Goal: Information Seeking & Learning: Learn about a topic

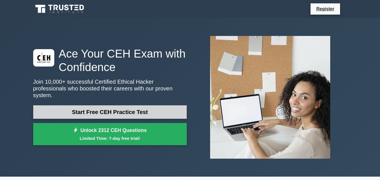
click at [134, 110] on link "Start Free CEH Practice Test" at bounding box center [109, 111] width 153 height 13
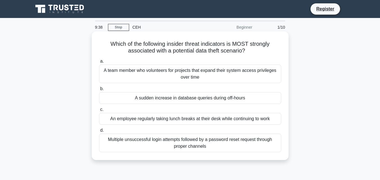
click at [183, 77] on div "A team member who volunteers for projects that expand their system access privi…" at bounding box center [190, 74] width 182 height 19
click at [99, 63] on input "a. A team member who volunteers for projects that expand their system access pr…" at bounding box center [99, 62] width 0 height 4
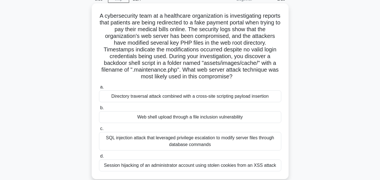
scroll to position [56, 0]
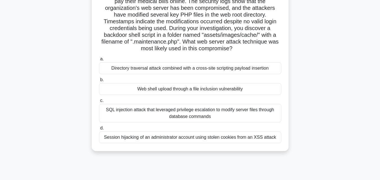
click at [178, 70] on div "Directory traversal attack combined with a cross-site scripting payload inserti…" at bounding box center [190, 68] width 182 height 12
click at [99, 61] on input "a. Directory traversal attack combined with a cross-site scripting payload inse…" at bounding box center [99, 59] width 0 height 4
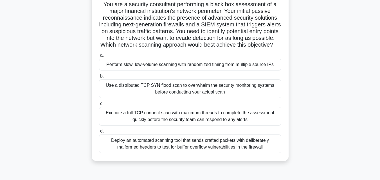
scroll to position [28, 0]
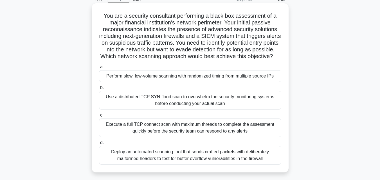
click at [199, 82] on div "Perform slow, low-volume scanning with randomized timing from multiple source I…" at bounding box center [190, 76] width 182 height 12
click at [99, 69] on input "a. Perform slow, low-volume scanning with randomized timing from multiple sourc…" at bounding box center [99, 67] width 0 height 4
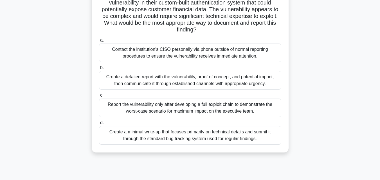
scroll to position [56, 0]
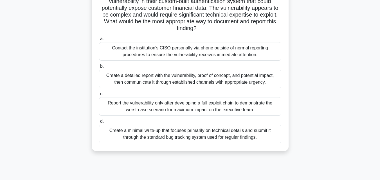
click at [145, 81] on div "Create a detailed report with the vulnerability, proof of concept, and potentia…" at bounding box center [190, 79] width 182 height 19
click at [99, 68] on input "b. Create a detailed report with the vulnerability, proof of concept, and poten…" at bounding box center [99, 67] width 0 height 4
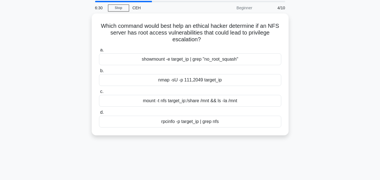
scroll to position [0, 0]
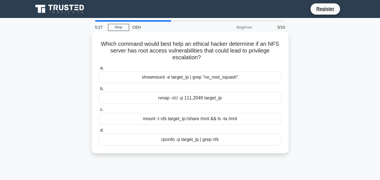
click at [205, 121] on div "mount -t nfs target_ip:/share /mnt && ls -la /mnt" at bounding box center [190, 119] width 182 height 12
click at [99, 112] on input "c. mount -t nfs target_ip:/share /mnt && ls -la /mnt" at bounding box center [99, 110] width 0 height 4
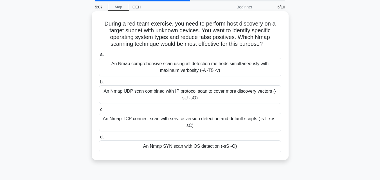
scroll to position [28, 0]
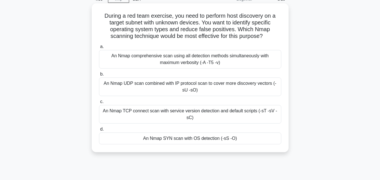
click at [204, 119] on div "An Nmap TCP connect scan with service version detection and default scripts (-s…" at bounding box center [190, 114] width 182 height 19
click at [99, 104] on input "c. An Nmap TCP connect scan with service version detection and default scripts …" at bounding box center [99, 102] width 0 height 4
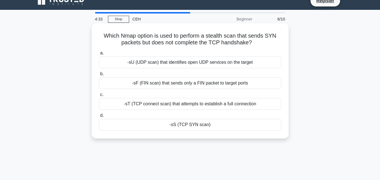
scroll to position [0, 0]
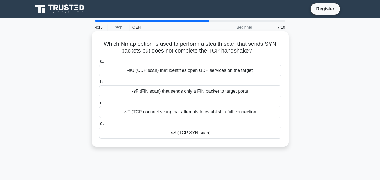
click at [189, 133] on div "-sS (TCP SYN scan)" at bounding box center [190, 133] width 182 height 12
click at [99, 126] on input "d. -sS (TCP SYN scan)" at bounding box center [99, 124] width 0 height 4
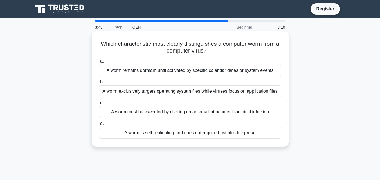
click at [216, 134] on div "A worm is self-replicating and does not require host files to spread" at bounding box center [190, 133] width 182 height 12
click at [99, 126] on input "d. A worm is self-replicating and does not require host files to spread" at bounding box center [99, 124] width 0 height 4
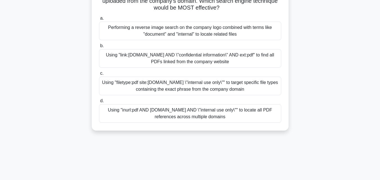
scroll to position [84, 0]
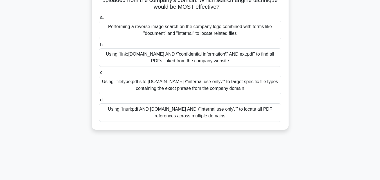
click at [144, 89] on div "Using "filetype:pdf site:company.com \"internal use only\"" to target specific …" at bounding box center [190, 85] width 182 height 19
click at [99, 74] on input "c. Using "filetype:pdf site:company.com \"internal use only\"" to target specif…" at bounding box center [99, 73] width 0 height 4
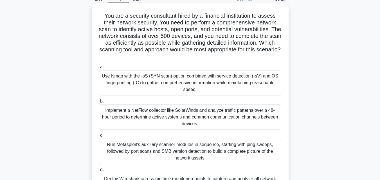
scroll to position [56, 0]
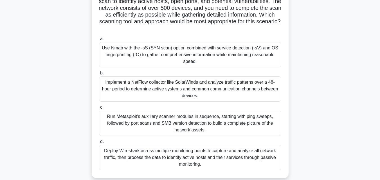
click at [163, 129] on div "Run Metasploit's auxiliary scanner modules in sequence, starting with ping swee…" at bounding box center [190, 123] width 182 height 25
click at [99, 109] on input "c. Run Metasploit's auxiliary scanner modules in sequence, starting with ping s…" at bounding box center [99, 108] width 0 height 4
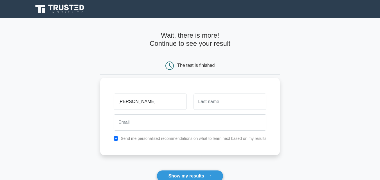
type input "[PERSON_NAME]"
type input "Hinge"
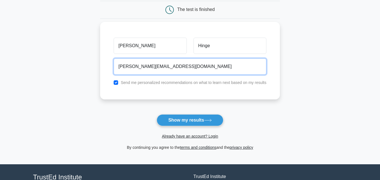
scroll to position [56, 0]
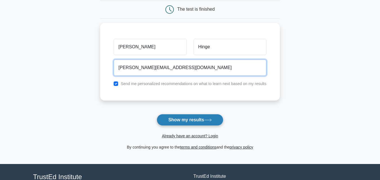
type input "vivek.hinge24@pccoepune.org"
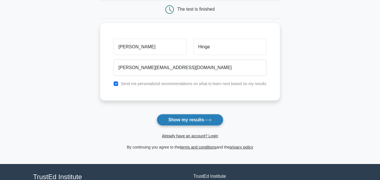
click at [193, 122] on button "Show my results" at bounding box center [190, 120] width 66 height 12
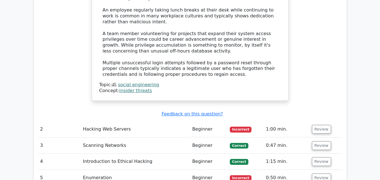
scroll to position [703, 0]
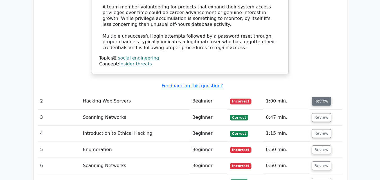
click at [324, 97] on button "Review" at bounding box center [321, 101] width 19 height 9
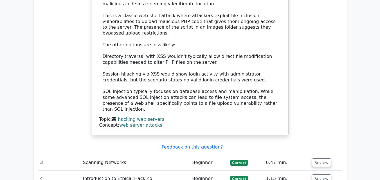
scroll to position [1096, 0]
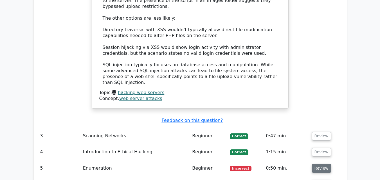
click at [324, 164] on button "Review" at bounding box center [321, 168] width 19 height 9
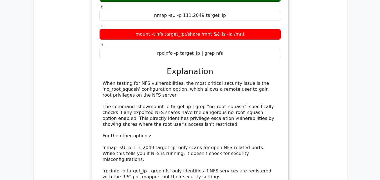
scroll to position [1405, 0]
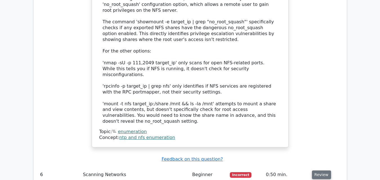
click at [320, 171] on button "Review" at bounding box center [321, 175] width 19 height 9
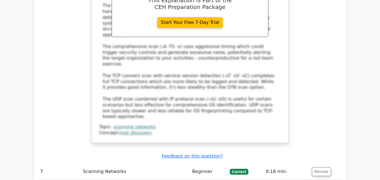
scroll to position [1770, 0]
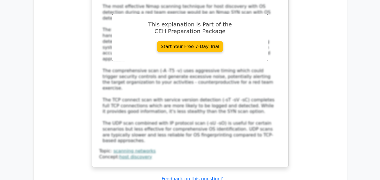
scroll to position [1742, 0]
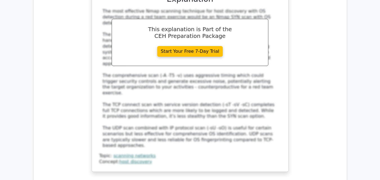
scroll to position [1714, 0]
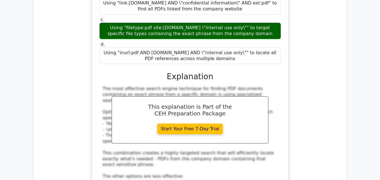
scroll to position [2698, 0]
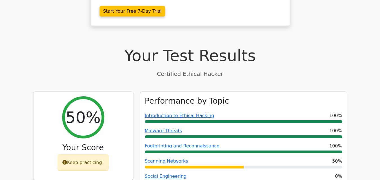
scroll to position [0, 0]
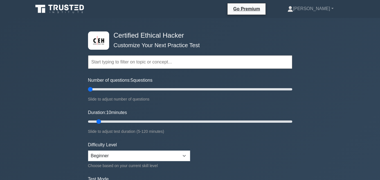
drag, startPoint x: 94, startPoint y: 88, endPoint x: 91, endPoint y: 89, distance: 3.6
type input "5"
click at [91, 89] on input "Number of questions: 5 questions" at bounding box center [190, 89] width 204 height 7
drag, startPoint x: 98, startPoint y: 120, endPoint x: 88, endPoint y: 120, distance: 9.8
click at [93, 120] on input "Duration: 10 minutes" at bounding box center [190, 121] width 204 height 7
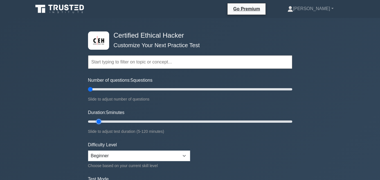
type input "10"
click at [94, 121] on input "Duration: 5 minutes" at bounding box center [190, 121] width 204 height 7
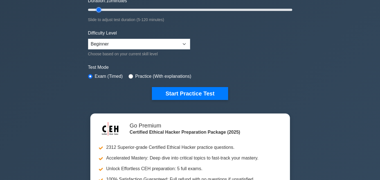
scroll to position [112, 0]
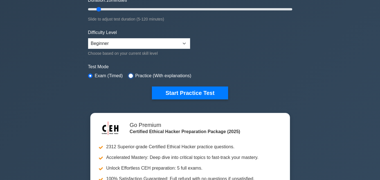
click at [131, 74] on input "radio" at bounding box center [130, 76] width 4 height 4
radio input "true"
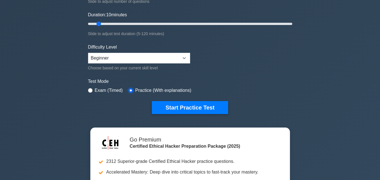
scroll to position [84, 0]
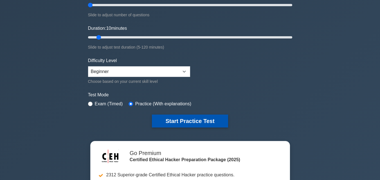
click at [175, 121] on button "Start Practice Test" at bounding box center [190, 121] width 76 height 13
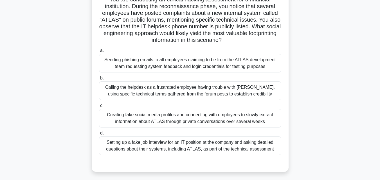
scroll to position [56, 0]
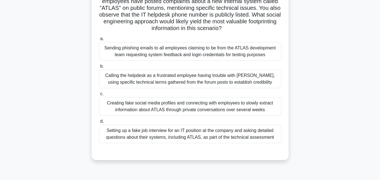
click at [152, 81] on div "Calling the helpdesk as a frustrated employee having trouble with [PERSON_NAME]…" at bounding box center [190, 79] width 182 height 19
click at [99, 68] on input "b. Calling the helpdesk as a frustrated employee having trouble with [PERSON_NA…" at bounding box center [99, 67] width 0 height 4
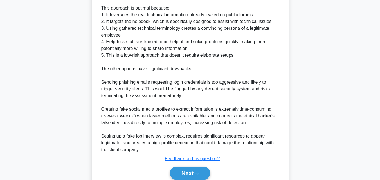
scroll to position [268, 0]
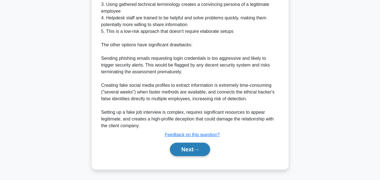
click at [195, 150] on button "Next" at bounding box center [190, 149] width 40 height 13
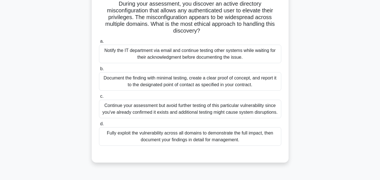
scroll to position [56, 0]
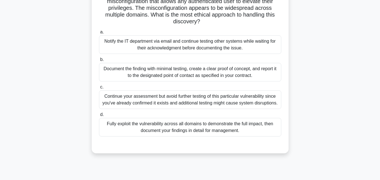
click at [196, 77] on div "Document the finding with minimal testing, create a clear proof of concept, and…" at bounding box center [190, 72] width 182 height 19
click at [99, 62] on input "b. Document the finding with minimal testing, create a clear proof of concept, …" at bounding box center [99, 60] width 0 height 4
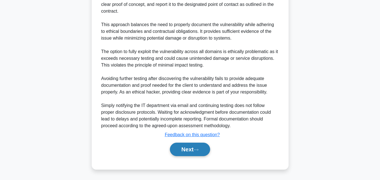
click at [195, 152] on button "Next" at bounding box center [190, 149] width 40 height 13
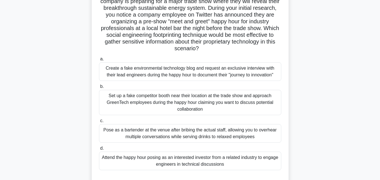
scroll to position [84, 0]
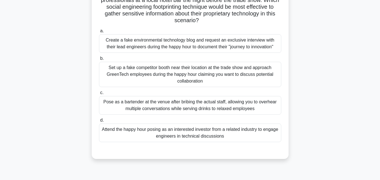
click at [198, 139] on div "Attend the happy hour posing as an interested investor from a related industry …" at bounding box center [190, 133] width 182 height 19
click at [99, 122] on input "d. Attend the happy hour posing as an interested investor from a related indust…" at bounding box center [99, 121] width 0 height 4
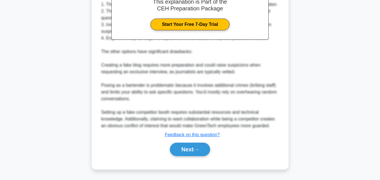
scroll to position [268, 0]
click at [195, 149] on button "Next" at bounding box center [190, 149] width 40 height 13
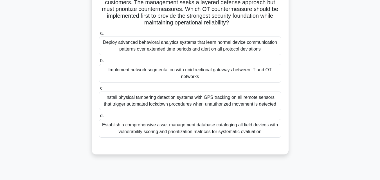
scroll to position [95, 0]
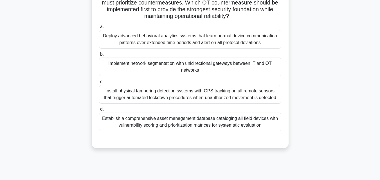
click at [208, 73] on div "Implement network segmentation with unidirectional gateways between IT and OT n…" at bounding box center [190, 67] width 182 height 19
click at [99, 56] on input "b. Implement network segmentation with unidirectional gateways between IT and O…" at bounding box center [99, 55] width 0 height 4
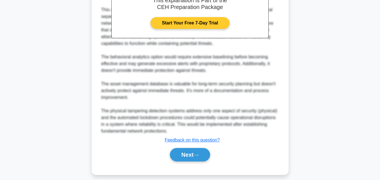
scroll to position [275, 0]
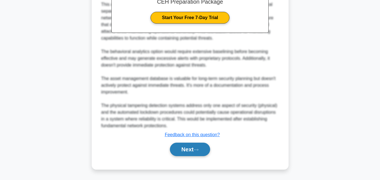
click at [184, 147] on button "Next" at bounding box center [190, 149] width 40 height 13
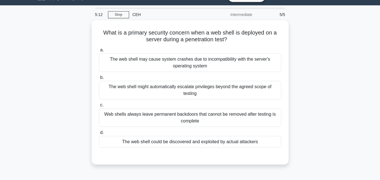
scroll to position [11, 0]
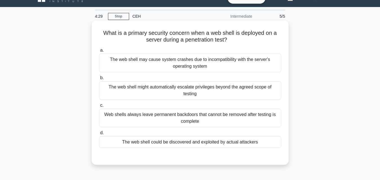
click at [194, 137] on div "The web shell could be discovered and exploited by actual attackers" at bounding box center [190, 142] width 182 height 12
click at [99, 135] on input "d. The web shell could be discovered and exploited by actual attackers" at bounding box center [99, 133] width 0 height 4
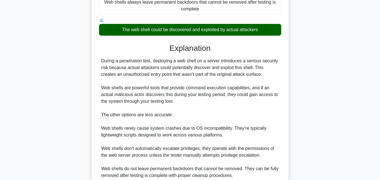
scroll to position [167, 0]
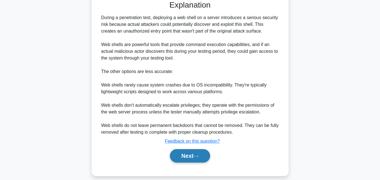
click at [203, 149] on button "Next" at bounding box center [190, 155] width 40 height 13
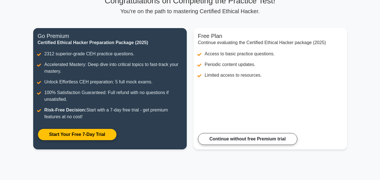
scroll to position [114, 0]
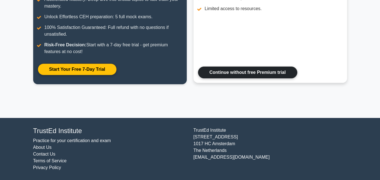
click at [238, 73] on link "Continue without free Premium trial" at bounding box center [247, 73] width 99 height 12
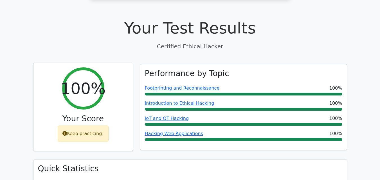
scroll to position [169, 0]
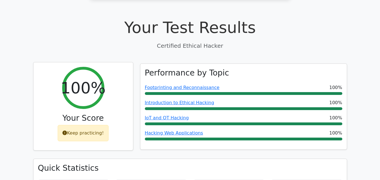
click at [89, 125] on div "Keep practicing!" at bounding box center [83, 133] width 51 height 16
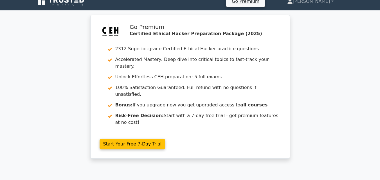
scroll to position [0, 0]
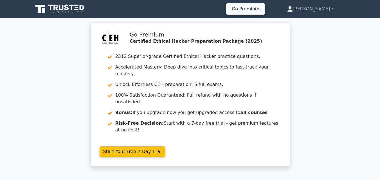
click at [61, 9] on icon at bounding box center [60, 9] width 54 height 11
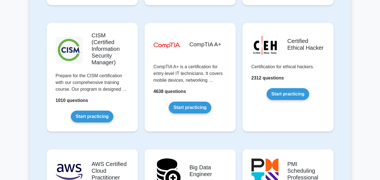
scroll to position [871, 0]
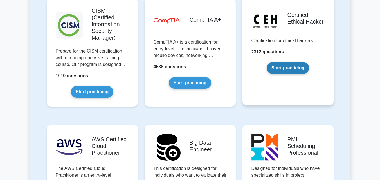
click at [272, 62] on link "Start practicing" at bounding box center [287, 68] width 42 height 12
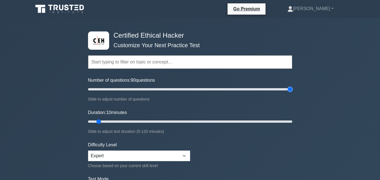
drag, startPoint x: 97, startPoint y: 89, endPoint x: 290, endPoint y: 90, distance: 193.1
type input "200"
click at [290, 90] on input "Number of questions: 90 questions" at bounding box center [190, 89] width 204 height 7
click at [290, 90] on input "Number of questions: 200 questions" at bounding box center [190, 89] width 204 height 7
drag, startPoint x: 99, startPoint y: 122, endPoint x: 292, endPoint y: 118, distance: 192.5
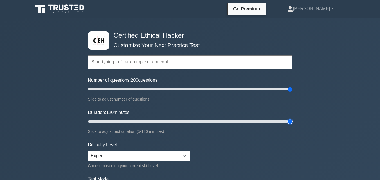
type input "120"
click at [292, 118] on input "Duration: 120 minutes" at bounding box center [190, 121] width 204 height 7
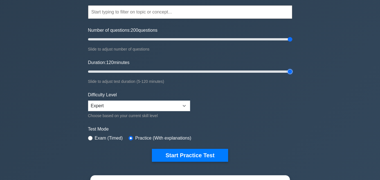
scroll to position [56, 0]
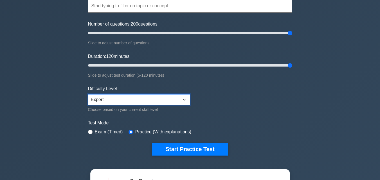
click at [109, 103] on select "Beginner Intermediate Expert" at bounding box center [139, 99] width 102 height 11
click at [130, 101] on select "Beginner Intermediate Expert" at bounding box center [139, 99] width 102 height 11
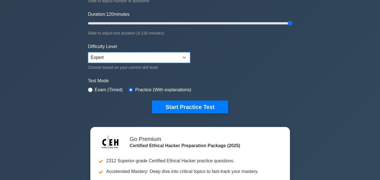
scroll to position [112, 0]
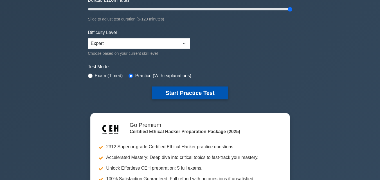
click at [172, 94] on button "Start Practice Test" at bounding box center [190, 93] width 76 height 13
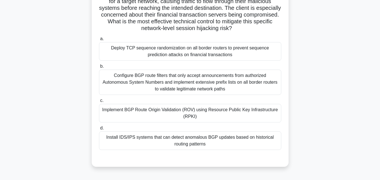
scroll to position [84, 0]
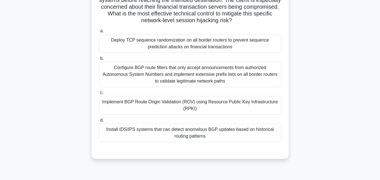
click at [150, 80] on div "Configure BGP route filters that only accept announcements from authorized Auto…" at bounding box center [190, 74] width 182 height 25
click at [99, 60] on input "b. Configure BGP route filters that only accept announcements from authorized A…" at bounding box center [99, 59] width 0 height 4
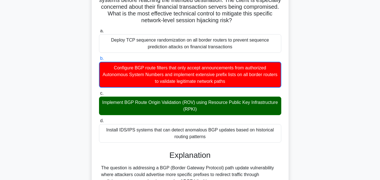
click at [169, 110] on div "Implement BGP Route Origin Validation (ROV) using Resource Public Key Infrastru…" at bounding box center [190, 106] width 182 height 19
click at [99, 95] on input "c. Implement BGP Route Origin Validation (ROV) using Resource Public Key Infras…" at bounding box center [99, 94] width 0 height 4
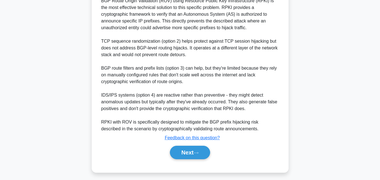
scroll to position [281, 0]
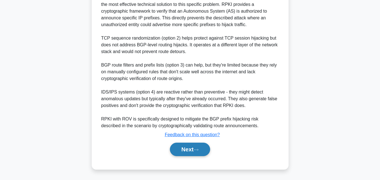
click at [188, 154] on button "Next" at bounding box center [190, 149] width 40 height 13
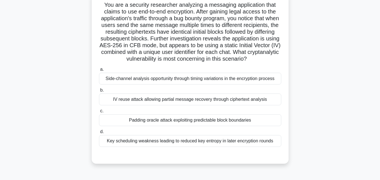
scroll to position [67, 0]
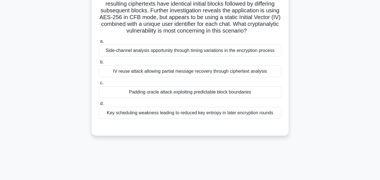
click at [173, 76] on div "IV reuse attack allowing partial message recovery through ciphertext analysis" at bounding box center [190, 71] width 182 height 12
click at [99, 64] on input "b. IV reuse attack allowing partial message recovery through ciphertext analysis" at bounding box center [99, 62] width 0 height 4
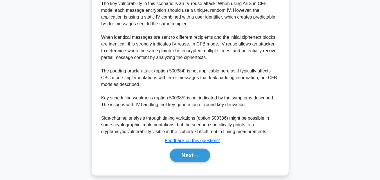
scroll to position [221, 0]
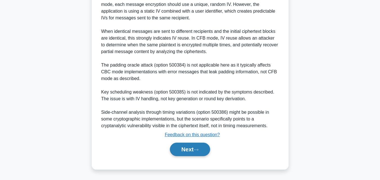
click at [185, 148] on button "Next" at bounding box center [190, 149] width 40 height 13
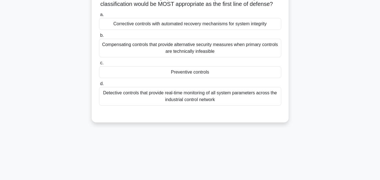
scroll to position [67, 0]
click at [233, 105] on div "Detective controls that provide real-time monitoring of all system parameters a…" at bounding box center [190, 96] width 182 height 19
click at [99, 85] on input "d. Detective controls that provide real-time monitoring of all system parameter…" at bounding box center [99, 84] width 0 height 4
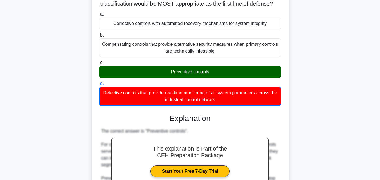
click at [212, 78] on div "Preventive controls" at bounding box center [190, 72] width 182 height 12
click at [99, 65] on input "c. Preventive controls" at bounding box center [99, 63] width 0 height 4
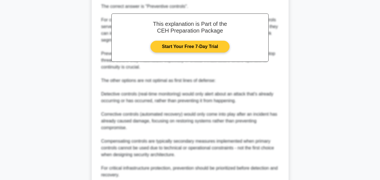
scroll to position [248, 0]
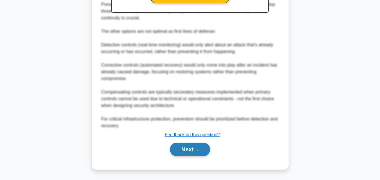
click at [199, 148] on button "Next" at bounding box center [190, 149] width 40 height 13
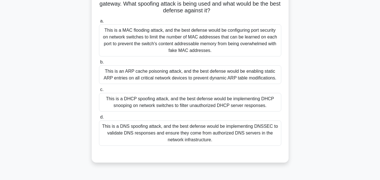
scroll to position [112, 0]
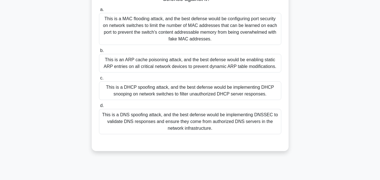
click at [151, 96] on div "This is a DHCP spoofing attack, and the best defense would be implementing DHCP…" at bounding box center [190, 90] width 182 height 19
click at [99, 80] on input "c. This is a DHCP spoofing attack, and the best defense would be implementing D…" at bounding box center [99, 78] width 0 height 4
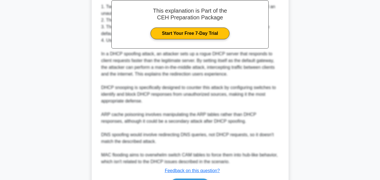
scroll to position [315, 0]
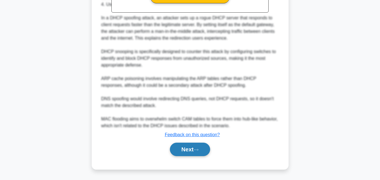
click at [203, 150] on button "Next" at bounding box center [190, 149] width 40 height 13
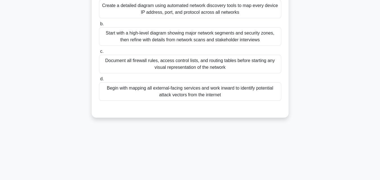
scroll to position [112, 0]
click at [155, 39] on div "Start with a high-level diagram showing major network segments and security zon…" at bounding box center [190, 36] width 182 height 19
click at [99, 26] on input "b. Start with a high-level diagram showing major network segments and security …" at bounding box center [99, 24] width 0 height 4
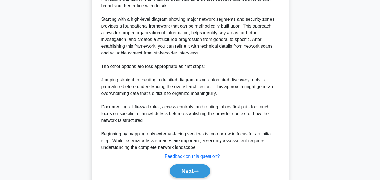
scroll to position [268, 0]
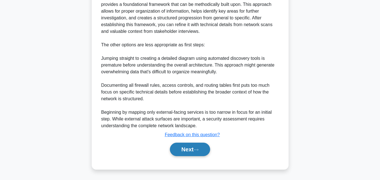
click at [188, 148] on button "Next" at bounding box center [190, 149] width 40 height 13
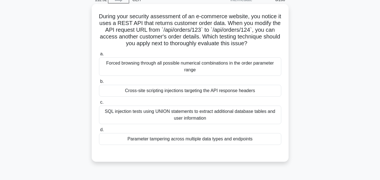
scroll to position [39, 0]
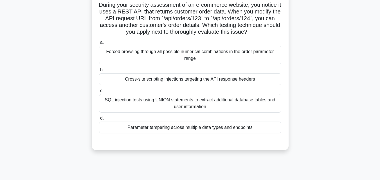
click at [181, 81] on div "Cross-site scripting injections targeting the API response headers" at bounding box center [190, 79] width 182 height 12
click at [99, 72] on input "b. Cross-site scripting injections targeting the API response headers" at bounding box center [99, 70] width 0 height 4
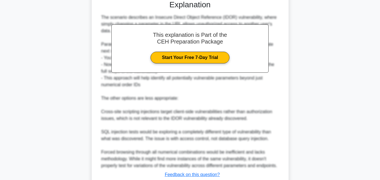
scroll to position [221, 0]
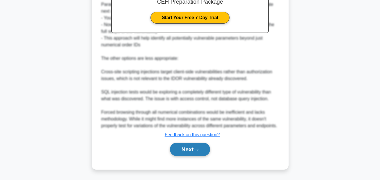
click at [189, 147] on button "Next" at bounding box center [190, 149] width 40 height 13
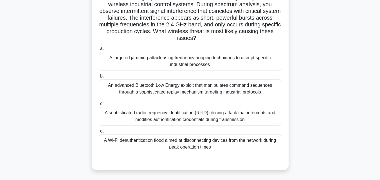
scroll to position [56, 0]
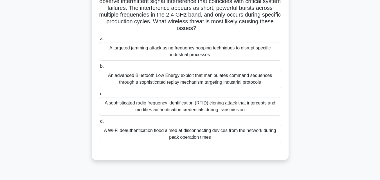
click at [154, 57] on div "A targeted jamming attack using frequency hopping techniques to disrupt specifi…" at bounding box center [190, 51] width 182 height 19
click at [99, 41] on input "a. A targeted jamming attack using frequency hopping techniques to disrupt spec…" at bounding box center [99, 39] width 0 height 4
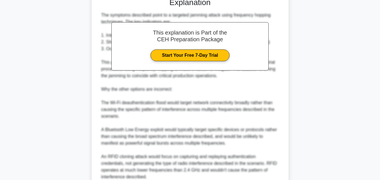
scroll to position [261, 0]
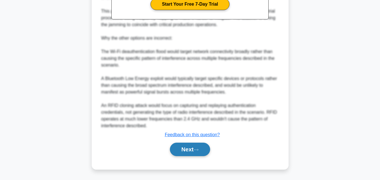
click at [190, 148] on button "Next" at bounding box center [190, 149] width 40 height 13
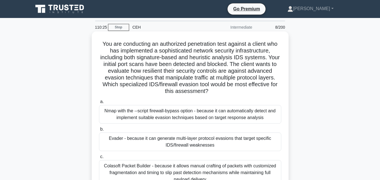
scroll to position [28, 0]
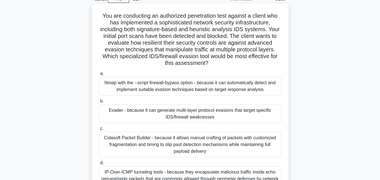
click at [169, 91] on div "Nmap with the --script firewall-bypass option - because it can automatically de…" at bounding box center [190, 86] width 182 height 19
click at [99, 76] on input "a. Nmap with the --script firewall-bypass option - because it can automatically…" at bounding box center [99, 74] width 0 height 4
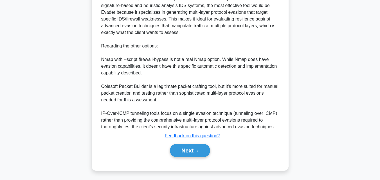
scroll to position [248, 0]
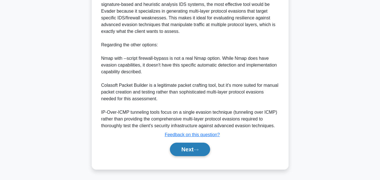
click at [178, 147] on button "Next" at bounding box center [190, 149] width 40 height 13
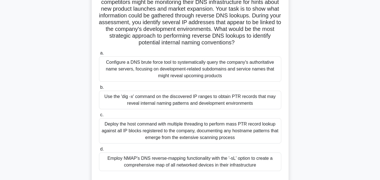
scroll to position [67, 0]
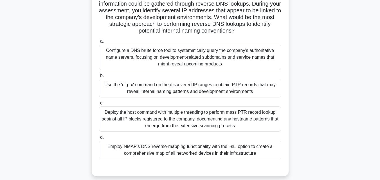
click at [160, 95] on div "Use the 'dig -x' command on the discovered IP ranges to obtain PTR records that…" at bounding box center [190, 88] width 182 height 19
click at [99, 78] on input "b. Use the 'dig -x' command on the discovered IP ranges to obtain PTR records t…" at bounding box center [99, 76] width 0 height 4
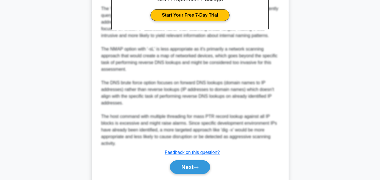
scroll to position [292, 0]
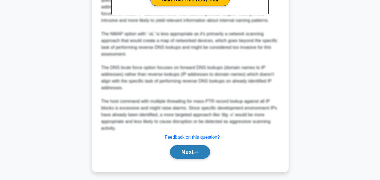
click at [186, 154] on button "Next" at bounding box center [190, 151] width 40 height 13
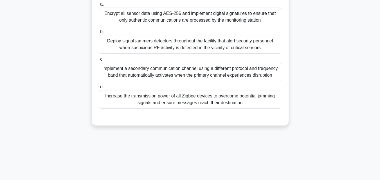
scroll to position [112, 0]
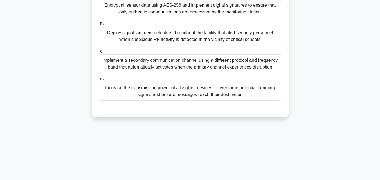
click at [138, 38] on div "Deploy signal jammers detectors throughout the facility that alert security per…" at bounding box center [190, 36] width 182 height 19
click at [99, 26] on input "b. Deploy signal jammers detectors throughout the facility that alert security …" at bounding box center [99, 24] width 0 height 4
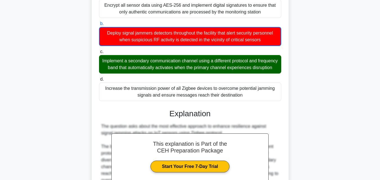
click at [150, 71] on div "Implement a secondary communication channel using a different protocol and freq…" at bounding box center [190, 64] width 182 height 19
click at [99, 54] on input "c. Implement a secondary communication channel using a different protocol and f…" at bounding box center [99, 52] width 0 height 4
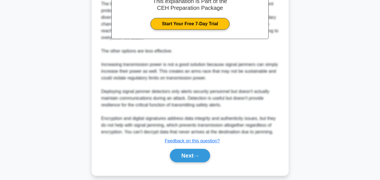
scroll to position [268, 0]
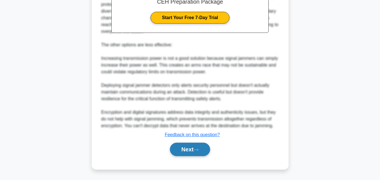
click at [187, 150] on button "Next" at bounding box center [190, 149] width 40 height 13
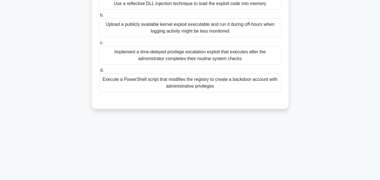
scroll to position [112, 0]
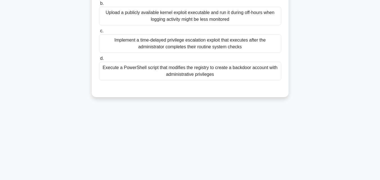
click at [220, 76] on div "Execute a PowerShell script that modifies the registry to create a backdoor acc…" at bounding box center [190, 71] width 182 height 19
click at [99, 60] on input "d. Execute a PowerShell script that modifies the registry to create a backdoor …" at bounding box center [99, 59] width 0 height 4
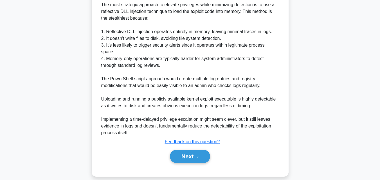
scroll to position [214, 0]
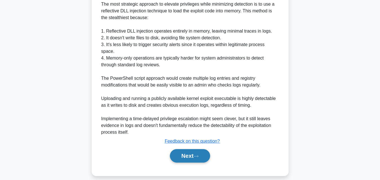
click at [191, 151] on button "Next" at bounding box center [190, 155] width 40 height 13
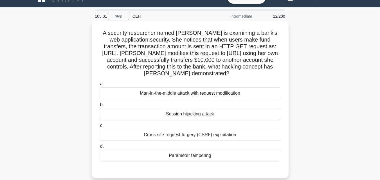
scroll to position [39, 0]
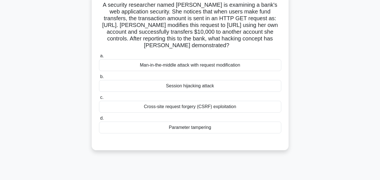
click at [191, 133] on div "Parameter tampering" at bounding box center [190, 128] width 182 height 12
click at [99, 120] on input "d. Parameter tampering" at bounding box center [99, 119] width 0 height 4
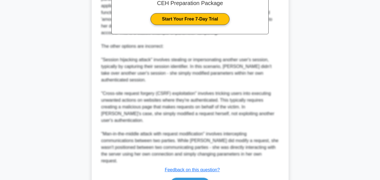
scroll to position [248, 0]
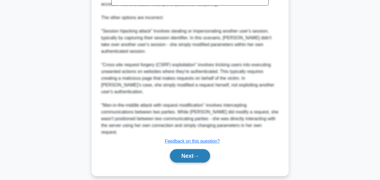
click at [192, 149] on button "Next" at bounding box center [190, 155] width 40 height 13
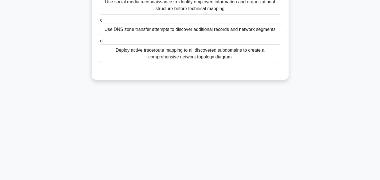
scroll to position [123, 0]
click at [143, 57] on div "Deploy active traceroute mapping to all discovered subdomains to create a compr…" at bounding box center [190, 53] width 182 height 19
click at [99, 43] on input "d. Deploy active traceroute mapping to all discovered subdomains to create a co…" at bounding box center [99, 41] width 0 height 4
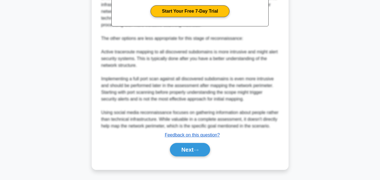
scroll to position [241, 0]
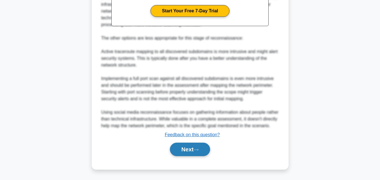
click at [195, 152] on button "Next" at bounding box center [190, 149] width 40 height 13
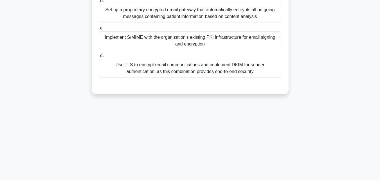
scroll to position [0, 0]
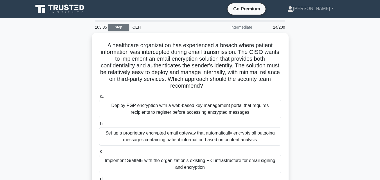
click at [117, 27] on link "Stop" at bounding box center [118, 27] width 21 height 7
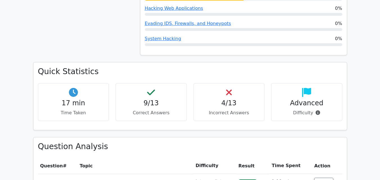
scroll to position [393, 0]
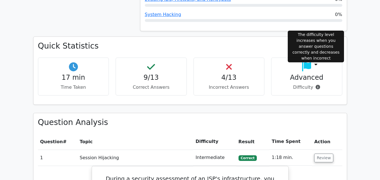
click at [317, 85] on icon at bounding box center [317, 87] width 4 height 4
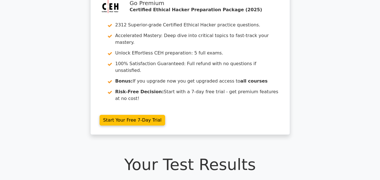
scroll to position [0, 0]
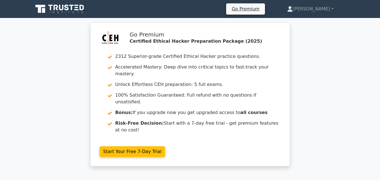
click at [77, 10] on icon at bounding box center [76, 9] width 4 height 1
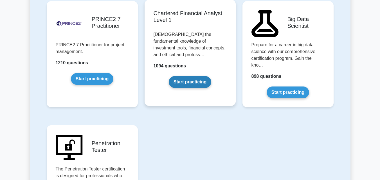
scroll to position [1265, 0]
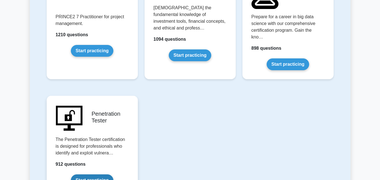
click at [107, 175] on link "Start practicing" at bounding box center [92, 181] width 42 height 12
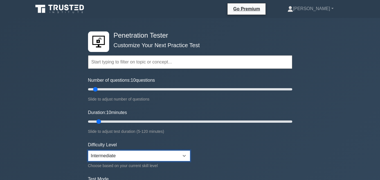
click at [145, 153] on select "Beginner Intermediate Expert" at bounding box center [139, 156] width 102 height 11
click at [145, 154] on select "Beginner Intermediate Expert" at bounding box center [139, 156] width 102 height 11
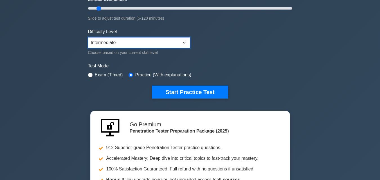
scroll to position [112, 0]
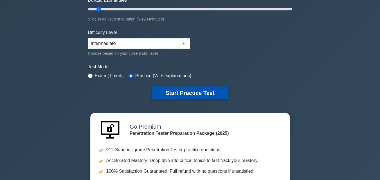
click at [161, 94] on button "Start Practice Test" at bounding box center [190, 93] width 76 height 13
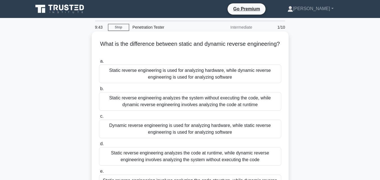
click at [200, 101] on div "Static reverse engineering analyzes the system without executing the code, whil…" at bounding box center [190, 101] width 182 height 19
click at [99, 91] on input "b. Static reverse engineering analyzes the system without executing the code, w…" at bounding box center [99, 89] width 0 height 4
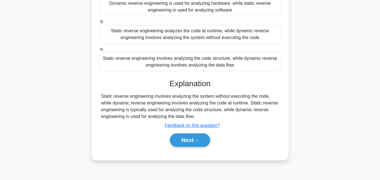
scroll to position [123, 0]
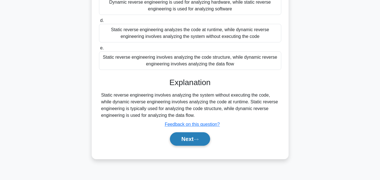
click at [197, 137] on button "Next" at bounding box center [190, 138] width 40 height 13
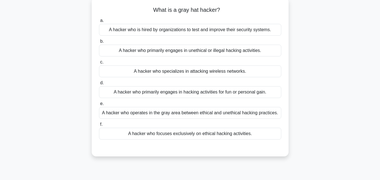
scroll to position [67, 0]
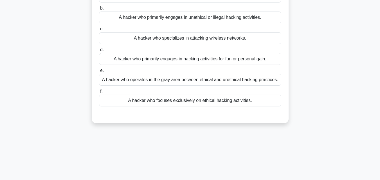
click at [184, 80] on div "A hacker who operates in the gray area between ethical and unethical hacking pr…" at bounding box center [190, 80] width 182 height 12
click at [99, 73] on input "e. A hacker who operates in the gray area between ethical and unethical hacking…" at bounding box center [99, 71] width 0 height 4
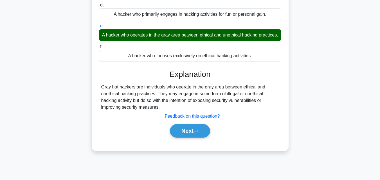
scroll to position [123, 0]
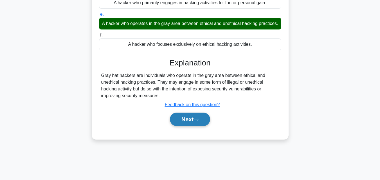
click at [193, 126] on button "Next" at bounding box center [190, 119] width 40 height 13
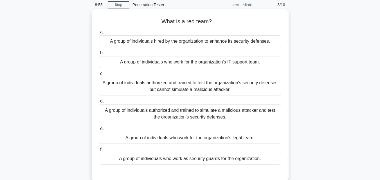
scroll to position [56, 0]
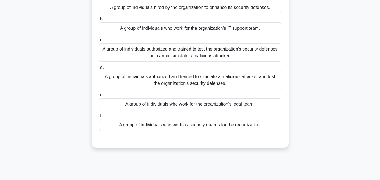
click at [162, 80] on div "A group of individuals authorized and trained to simulate a malicious attacker …" at bounding box center [190, 80] width 182 height 19
click at [99, 69] on input "d. A group of individuals authorized and trained to simulate a malicious attack…" at bounding box center [99, 68] width 0 height 4
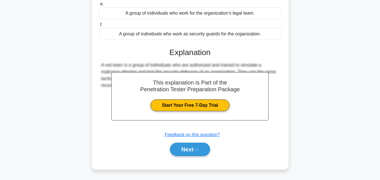
scroll to position [148, 0]
click at [194, 149] on button "Next" at bounding box center [190, 149] width 40 height 13
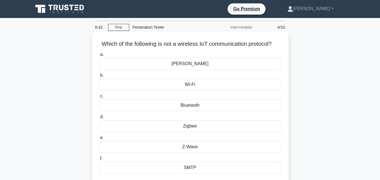
scroll to position [28, 0]
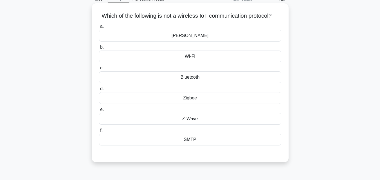
click at [187, 42] on div "[PERSON_NAME]" at bounding box center [190, 36] width 182 height 12
click at [99, 28] on input "[PERSON_NAME][GEOGRAPHIC_DATA]" at bounding box center [99, 27] width 0 height 4
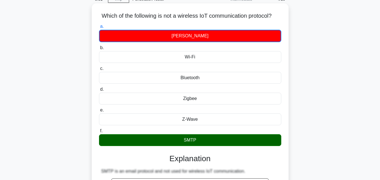
click at [202, 146] on div "SMTP" at bounding box center [190, 140] width 182 height 12
click at [99, 133] on input "f. SMTP" at bounding box center [99, 131] width 0 height 4
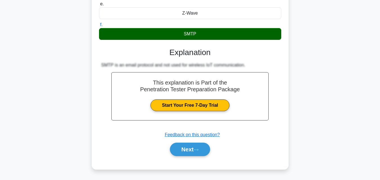
scroll to position [141, 0]
click at [196, 147] on button "Next" at bounding box center [190, 149] width 40 height 13
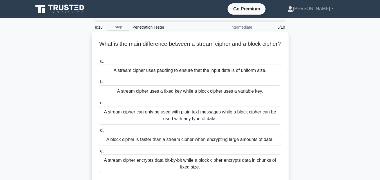
scroll to position [28, 0]
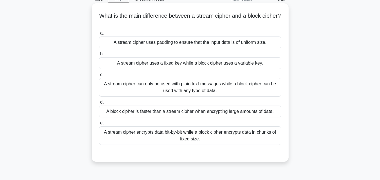
click at [170, 139] on div "A stream cipher encrypts data bit-by-bit while a block cipher encrypts data in …" at bounding box center [190, 135] width 182 height 19
click at [99, 125] on input "e. A stream cipher encrypts data bit-by-bit while a block cipher encrypts data …" at bounding box center [99, 123] width 0 height 4
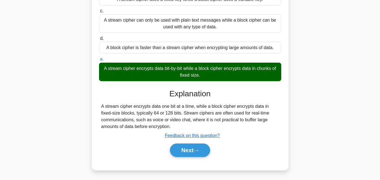
scroll to position [123, 0]
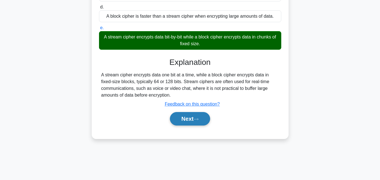
click at [189, 123] on button "Next" at bounding box center [190, 118] width 40 height 13
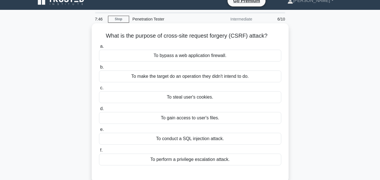
scroll to position [0, 0]
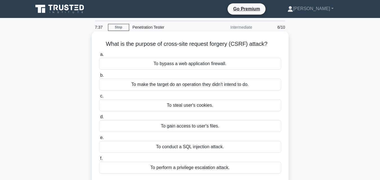
click at [203, 86] on div "To make the target do an operation they didn't intend to do." at bounding box center [190, 85] width 182 height 12
click at [99, 77] on input "b. To make the target do an operation they didn't intend to do." at bounding box center [99, 76] width 0 height 4
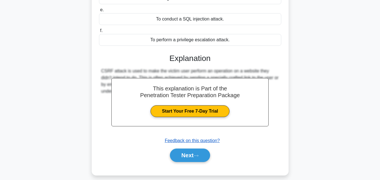
scroll to position [134, 0]
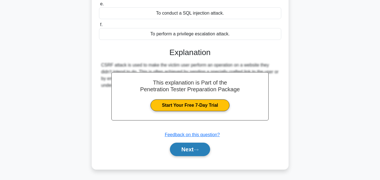
click at [195, 147] on button "Next" at bounding box center [190, 149] width 40 height 13
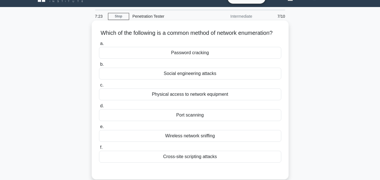
scroll to position [39, 0]
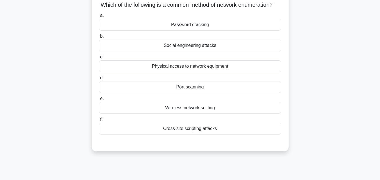
click at [190, 93] on div "Port scanning" at bounding box center [190, 87] width 182 height 12
click at [99, 80] on input "d. Port scanning" at bounding box center [99, 78] width 0 height 4
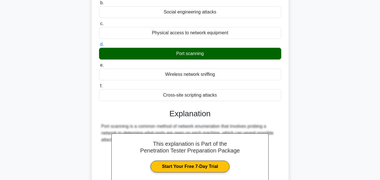
scroll to position [141, 0]
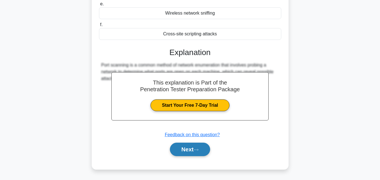
click at [198, 150] on icon at bounding box center [195, 149] width 5 height 3
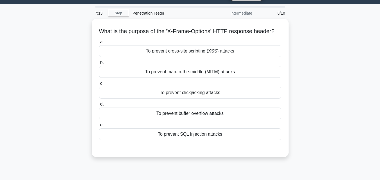
scroll to position [11, 0]
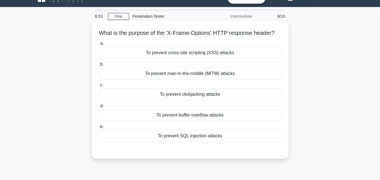
click at [201, 80] on div "To prevent man-in-the-middle (MITM) attacks" at bounding box center [190, 74] width 182 height 12
click at [99, 66] on input "b. To prevent man-in-the-middle (MITM) attacks" at bounding box center [99, 65] width 0 height 4
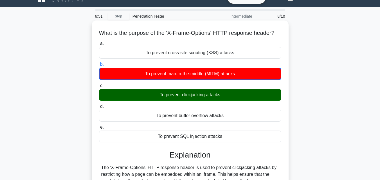
click at [208, 101] on div "To prevent clickjacking attacks" at bounding box center [190, 95] width 182 height 12
click at [99, 88] on input "c. To prevent clickjacking attacks" at bounding box center [99, 86] width 0 height 4
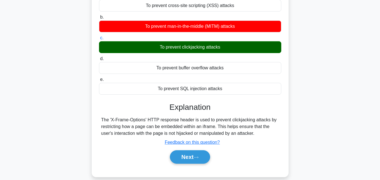
scroll to position [123, 0]
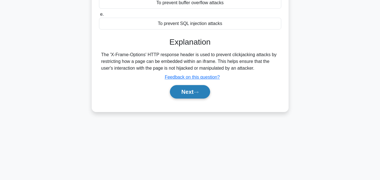
click at [207, 99] on button "Next" at bounding box center [190, 91] width 40 height 13
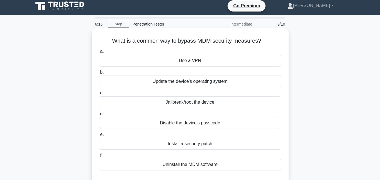
scroll to position [0, 0]
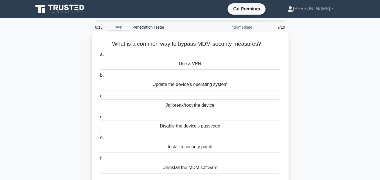
click at [192, 104] on div "Jailbreak/root the device" at bounding box center [190, 105] width 182 height 12
click at [99, 98] on input "c. Jailbreak/root the device" at bounding box center [99, 96] width 0 height 4
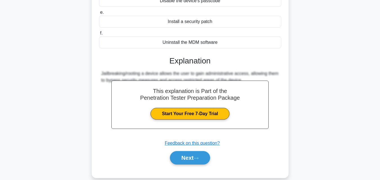
scroll to position [134, 0]
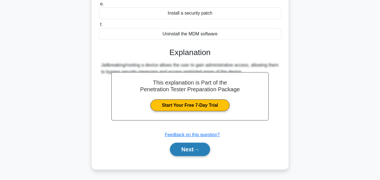
click at [197, 146] on button "Next" at bounding box center [190, 149] width 40 height 13
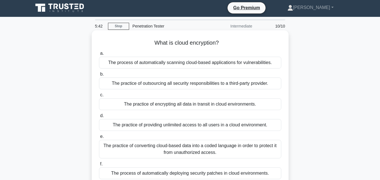
scroll to position [0, 0]
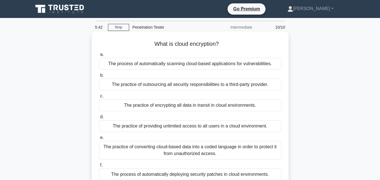
click at [181, 147] on div "The practice of converting cloud-based data into a coded language in order to p…" at bounding box center [190, 150] width 182 height 19
click at [99, 140] on input "e. The practice of converting cloud-based data into a coded language in order t…" at bounding box center [99, 138] width 0 height 4
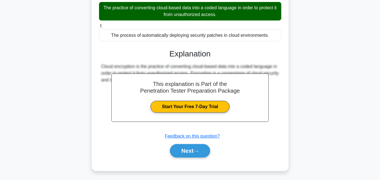
scroll to position [141, 0]
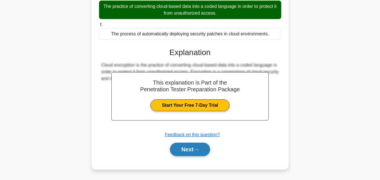
click at [196, 148] on icon at bounding box center [195, 149] width 5 height 3
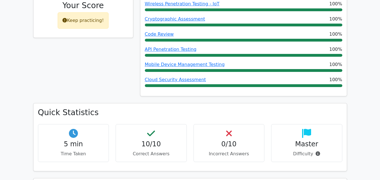
scroll to position [324, 0]
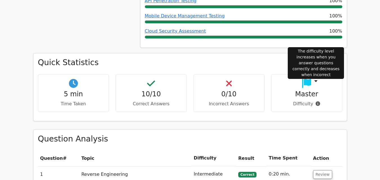
click at [318, 101] on icon at bounding box center [317, 103] width 4 height 4
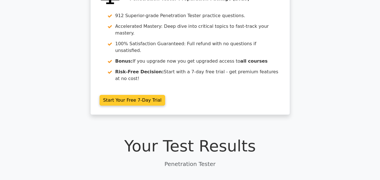
scroll to position [0, 0]
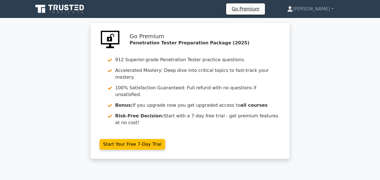
click at [71, 10] on icon at bounding box center [60, 9] width 54 height 11
click at [323, 11] on link "[PERSON_NAME]" at bounding box center [309, 8] width 73 height 11
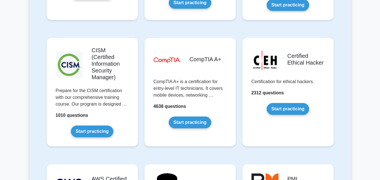
scroll to position [843, 0]
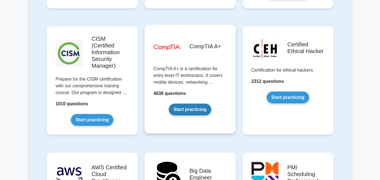
click at [193, 104] on link "Start practicing" at bounding box center [190, 110] width 42 height 12
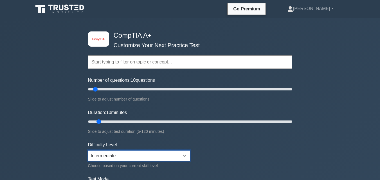
click at [123, 151] on select "Beginner Intermediate Expert" at bounding box center [139, 156] width 102 height 11
click at [88, 151] on select "Beginner Intermediate Expert" at bounding box center [139, 156] width 102 height 11
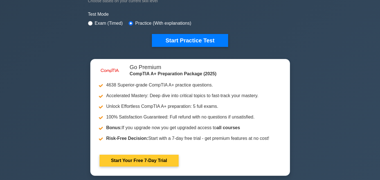
scroll to position [141, 0]
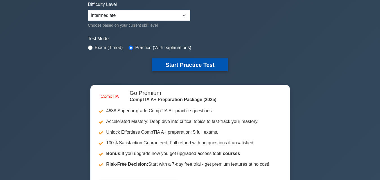
click at [167, 65] on button "Start Practice Test" at bounding box center [190, 64] width 76 height 13
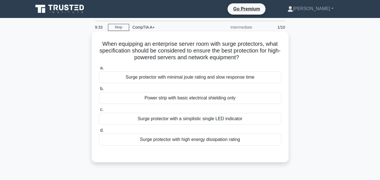
click at [206, 141] on div "Surge protector with high energy dissipation rating" at bounding box center [190, 140] width 182 height 12
click at [99, 132] on input "d. Surge protector with high energy dissipation rating" at bounding box center [99, 131] width 0 height 4
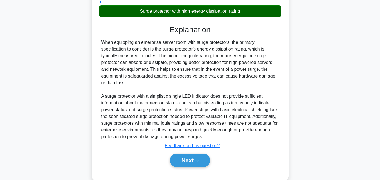
scroll to position [140, 0]
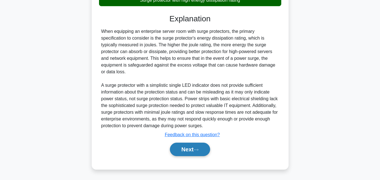
click at [194, 148] on button "Next" at bounding box center [190, 149] width 40 height 13
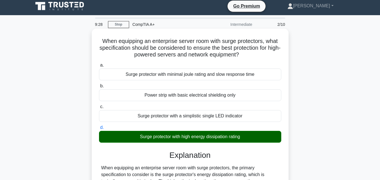
scroll to position [0, 0]
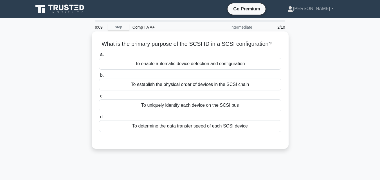
click at [182, 106] on div "To uniquely identify each device on the SCSI bus" at bounding box center [190, 105] width 182 height 12
click at [99, 98] on input "c. To uniquely identify each device on the SCSI bus" at bounding box center [99, 96] width 0 height 4
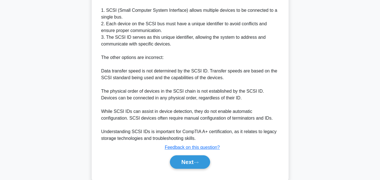
scroll to position [169, 0]
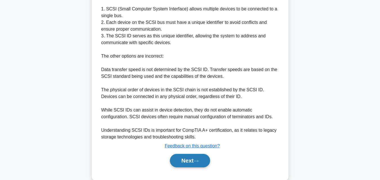
click at [193, 158] on button "Next" at bounding box center [190, 160] width 40 height 13
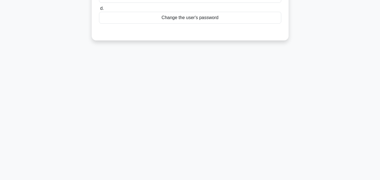
scroll to position [11, 0]
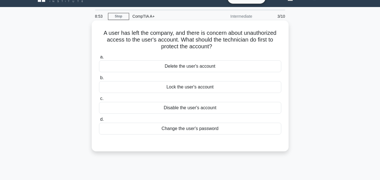
click at [199, 111] on div "Disable the user's account" at bounding box center [190, 108] width 182 height 12
click at [99, 101] on input "c. Disable the user's account" at bounding box center [99, 99] width 0 height 4
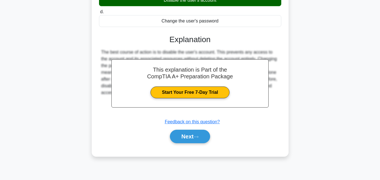
scroll to position [123, 0]
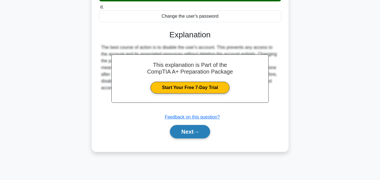
click at [201, 133] on button "Next" at bounding box center [190, 131] width 40 height 13
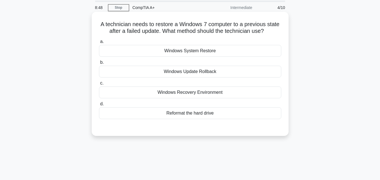
scroll to position [0, 0]
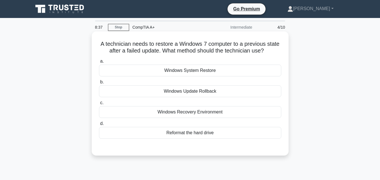
click at [221, 115] on div "Windows Recovery Environment" at bounding box center [190, 112] width 182 height 12
click at [99, 105] on input "c. Windows Recovery Environment" at bounding box center [99, 103] width 0 height 4
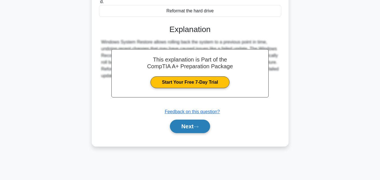
scroll to position [123, 0]
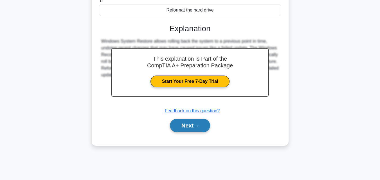
click at [195, 124] on button "Next" at bounding box center [190, 125] width 40 height 13
click at [192, 126] on button "Next" at bounding box center [190, 125] width 40 height 13
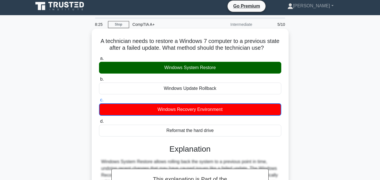
scroll to position [0, 0]
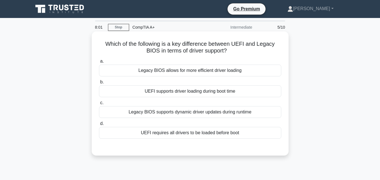
click at [193, 94] on div "UEFI supports driver loading during boot time" at bounding box center [190, 91] width 182 height 12
click at [99, 84] on input "b. [PERSON_NAME] supports driver loading during boot time" at bounding box center [99, 82] width 0 height 4
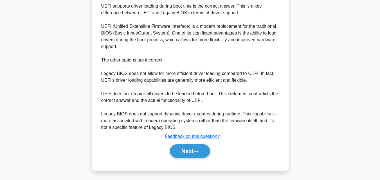
scroll to position [160, 0]
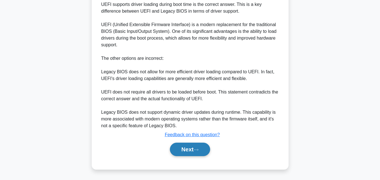
click at [203, 147] on button "Next" at bounding box center [190, 149] width 40 height 13
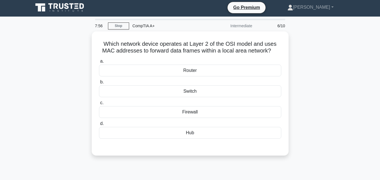
scroll to position [0, 0]
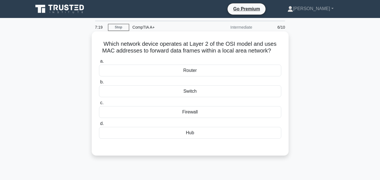
click at [189, 135] on div "Hub" at bounding box center [190, 133] width 182 height 12
click at [99, 126] on input "d. Hub" at bounding box center [99, 124] width 0 height 4
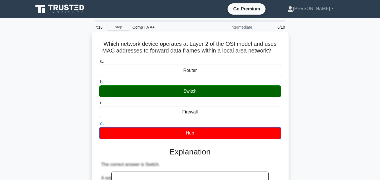
click at [204, 95] on div "Switch" at bounding box center [190, 91] width 182 height 12
click at [99, 84] on input "b. Switch" at bounding box center [99, 82] width 0 height 4
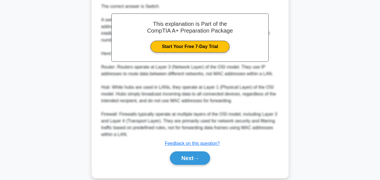
scroll to position [167, 0]
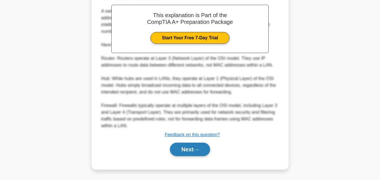
click at [202, 151] on button "Next" at bounding box center [190, 149] width 40 height 13
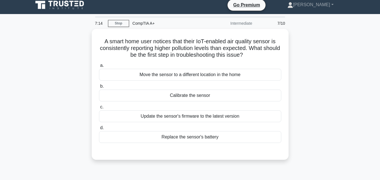
scroll to position [0, 0]
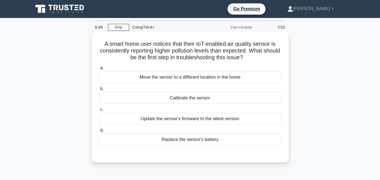
click at [190, 80] on div "Move the sensor to a different location in the home" at bounding box center [190, 77] width 182 height 12
click at [99, 70] on input "a. Move the sensor to a different location in the home" at bounding box center [99, 68] width 0 height 4
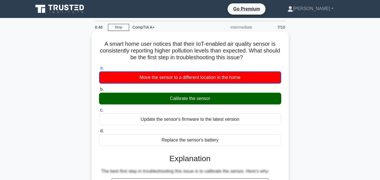
click at [219, 104] on div "Calibrate the sensor" at bounding box center [190, 99] width 182 height 12
click at [99, 91] on input "b. Calibrate the sensor" at bounding box center [99, 90] width 0 height 4
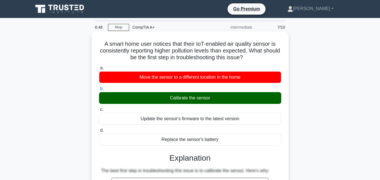
click at [211, 91] on label "b. Calibrate the sensor" at bounding box center [190, 94] width 182 height 19
click at [99, 91] on input "b. Calibrate the sensor" at bounding box center [99, 89] width 0 height 4
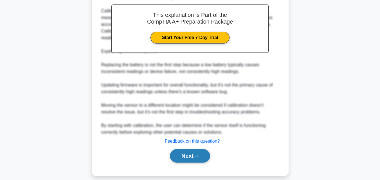
click at [204, 149] on button "Next" at bounding box center [190, 155] width 40 height 13
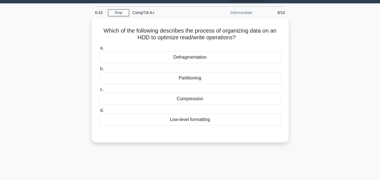
scroll to position [11, 0]
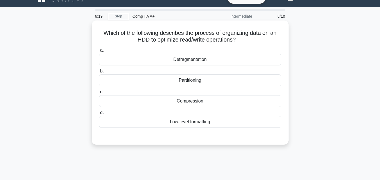
click at [196, 61] on div "Defragmentation" at bounding box center [190, 60] width 182 height 12
click at [99, 52] on input "a. Defragmentation" at bounding box center [99, 51] width 0 height 4
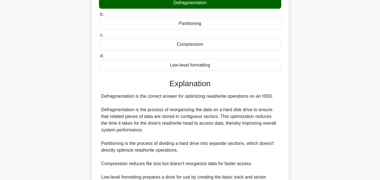
scroll to position [123, 0]
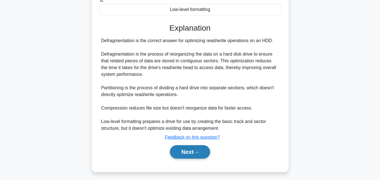
click at [192, 152] on button "Next" at bounding box center [190, 151] width 40 height 13
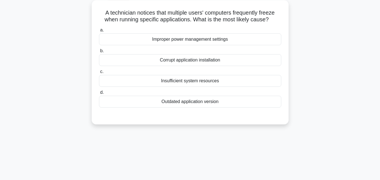
scroll to position [39, 0]
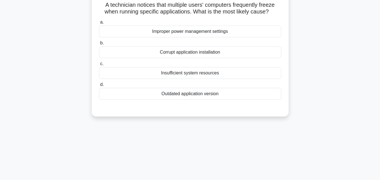
click at [196, 73] on div "Insufficient system resources" at bounding box center [190, 73] width 182 height 12
click at [99, 66] on input "c. Insufficient system resources" at bounding box center [99, 64] width 0 height 4
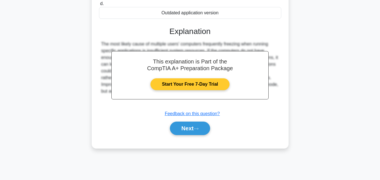
scroll to position [123, 0]
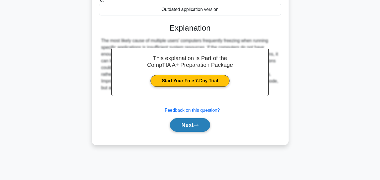
click at [196, 126] on icon at bounding box center [195, 125] width 5 height 3
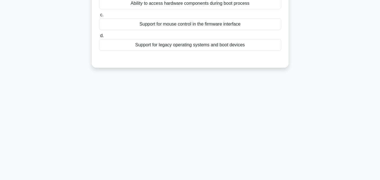
scroll to position [11, 0]
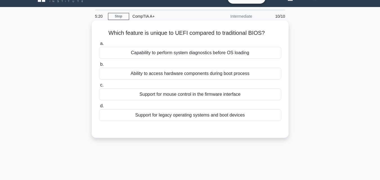
click at [178, 96] on div "Support for mouse control in the firmware interface" at bounding box center [190, 95] width 182 height 12
click at [99, 87] on input "c. Support for mouse control in the firmware interface" at bounding box center [99, 85] width 0 height 4
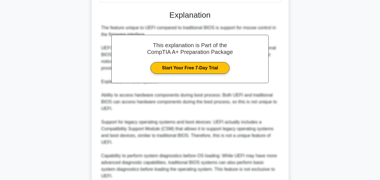
scroll to position [194, 0]
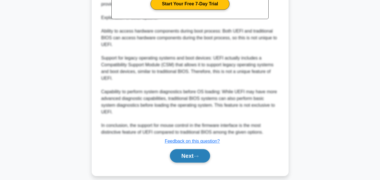
click at [182, 150] on button "Next" at bounding box center [190, 155] width 40 height 13
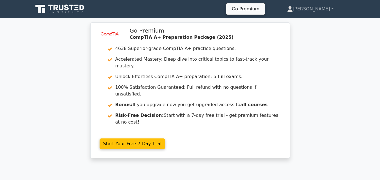
click at [65, 7] on icon at bounding box center [66, 7] width 4 height 6
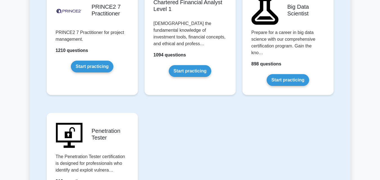
scroll to position [1152, 0]
